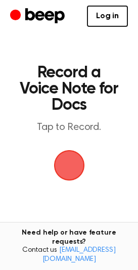
click at [71, 160] on span "button" at bounding box center [69, 165] width 56 height 56
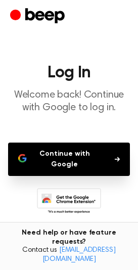
click at [71, 160] on button "Continue with Google" at bounding box center [69, 158] width 122 height 33
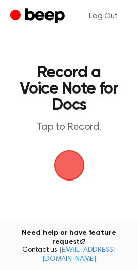
click at [71, 167] on span "button" at bounding box center [68, 164] width 41 height 41
click at [71, 167] on span "button" at bounding box center [69, 165] width 44 height 44
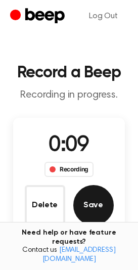
click at [103, 204] on button "Save" at bounding box center [93, 205] width 40 height 40
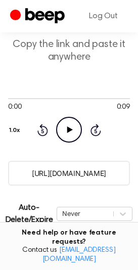
scroll to position [61, 0]
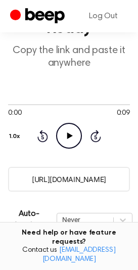
click at [97, 182] on input "[URL][DOMAIN_NAME]" at bounding box center [69, 179] width 122 height 25
click at [108, 17] on link "Log Out" at bounding box center [103, 16] width 49 height 24
